Goal: Find specific page/section: Find specific page/section

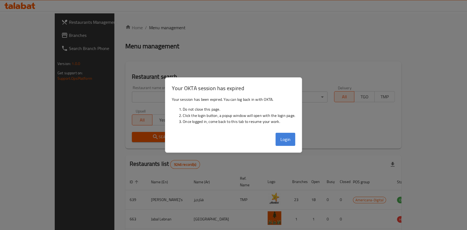
click at [284, 137] on button "Login" at bounding box center [285, 139] width 20 height 13
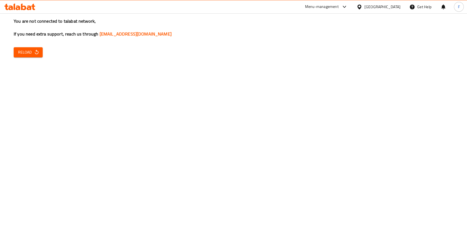
click at [339, 4] on div "Menu-management" at bounding box center [322, 7] width 34 height 7
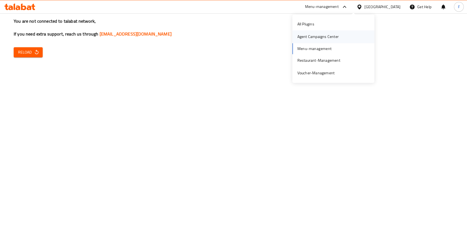
click at [300, 35] on div "Agent Campaigns Center" at bounding box center [317, 37] width 41 height 6
